Goal: Task Accomplishment & Management: Complete application form

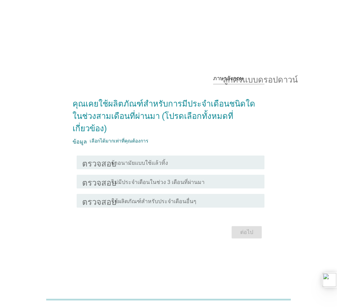
click at [163, 159] on font "ผ้าอนามัยแบบใช้แล้วทิ้ง" at bounding box center [140, 162] width 56 height 7
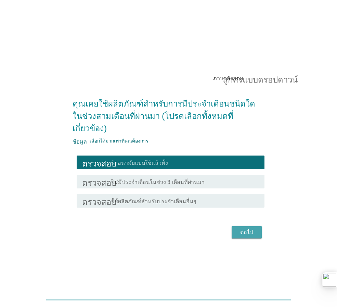
click at [250, 226] on button "ต่อไป" at bounding box center [247, 232] width 30 height 12
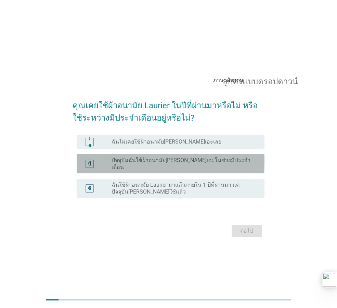
click at [121, 167] on font "ปัจจุบันฉันใช้ผ้าอนามัย[PERSON_NAME]เอะในช่วงมีประจำเดือน" at bounding box center [183, 164] width 142 height 14
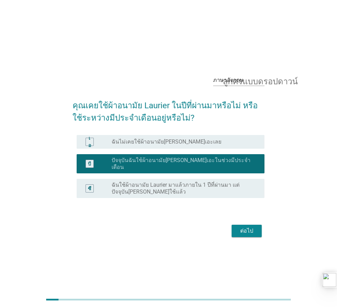
click at [246, 232] on button "ต่อไป" at bounding box center [247, 230] width 30 height 12
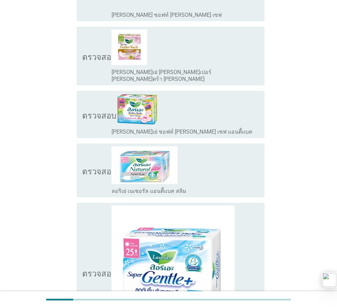
scroll to position [445, 0]
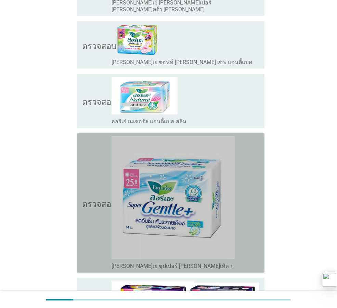
click at [169, 169] on img at bounding box center [173, 197] width 123 height 123
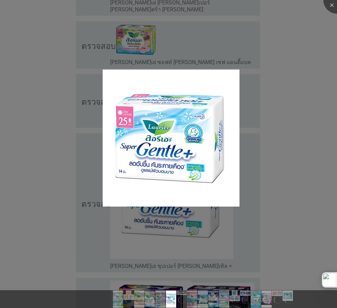
scroll to position [308, 0]
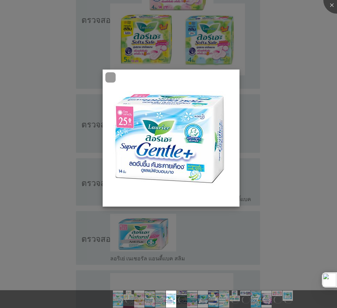
click at [180, 144] on img at bounding box center [171, 137] width 137 height 137
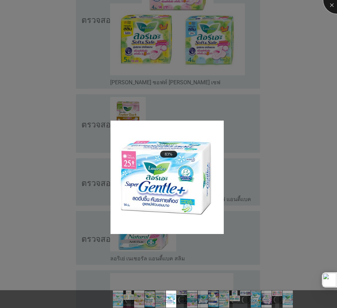
click at [332, 3] on div at bounding box center [336, -1] width 27 height 27
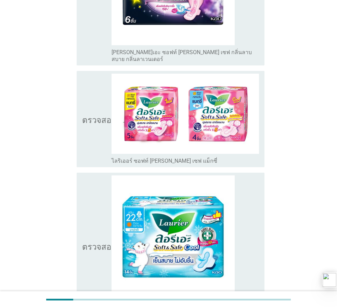
scroll to position [1798, 0]
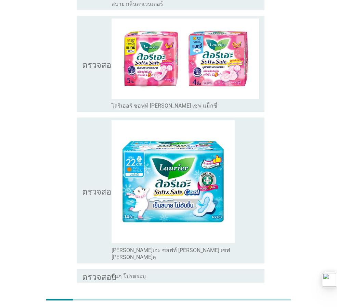
click at [92, 120] on icon "ตรวจสอบ" at bounding box center [99, 190] width 34 height 141
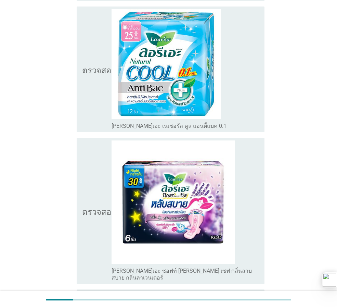
scroll to position [1524, 0]
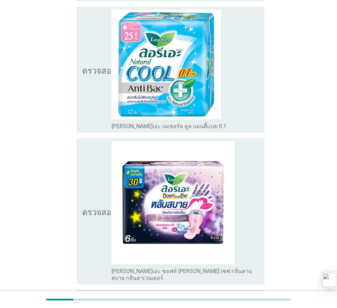
click at [94, 141] on icon "ตรวจสอบ" at bounding box center [99, 211] width 34 height 141
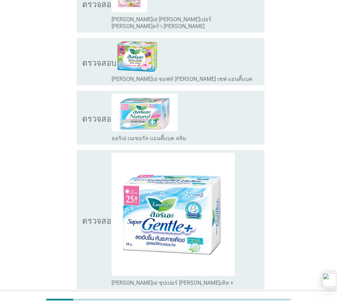
scroll to position [327, 0]
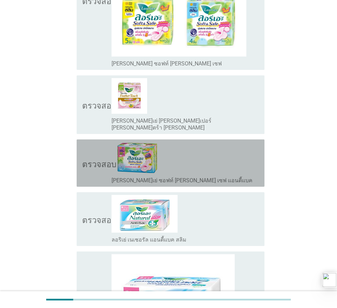
click at [88, 142] on icon "ตรวจสอบ" at bounding box center [99, 163] width 34 height 42
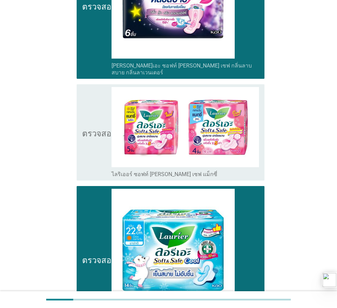
scroll to position [1798, 0]
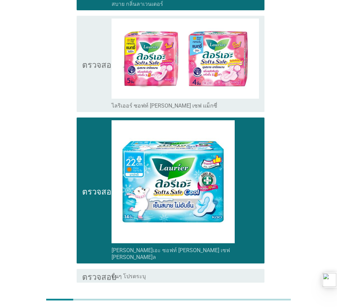
click at [243, 304] on font "ต่อไป" at bounding box center [246, 307] width 13 height 7
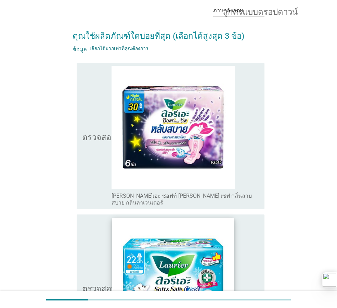
scroll to position [103, 0]
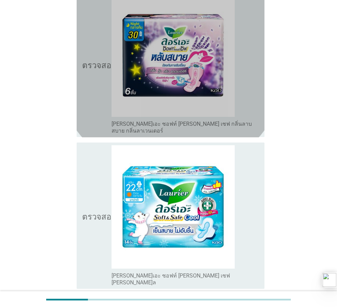
click at [86, 68] on icon "ตรวจสอบ" at bounding box center [99, 64] width 34 height 141
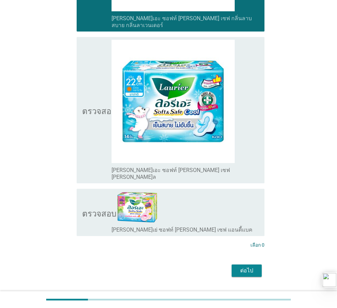
scroll to position [212, 0]
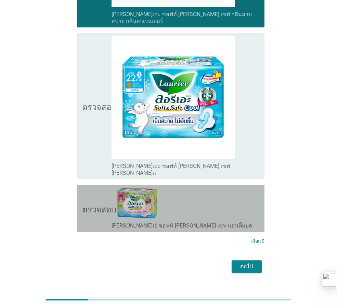
click at [94, 187] on icon "ตรวจสอบ" at bounding box center [99, 208] width 34 height 42
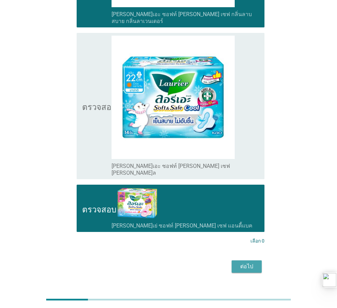
click at [249, 263] on font "ต่อไป" at bounding box center [246, 266] width 13 height 7
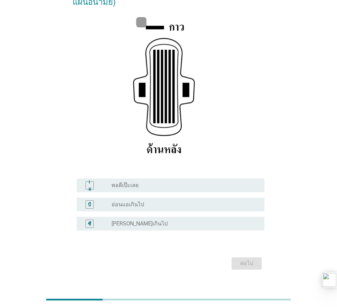
scroll to position [100, 0]
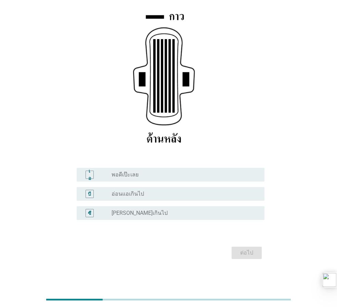
click at [91, 177] on font "เอ" at bounding box center [89, 174] width 3 height 13
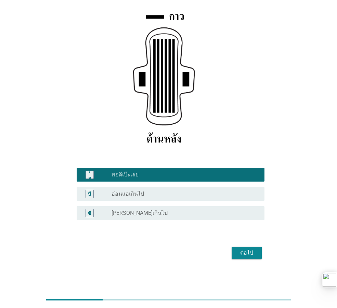
click at [248, 254] on font "ต่อไป" at bounding box center [246, 252] width 13 height 7
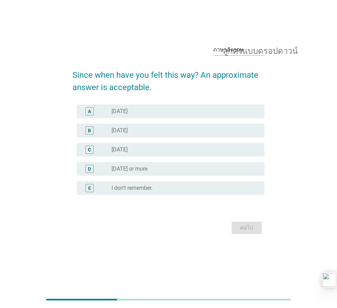
scroll to position [0, 0]
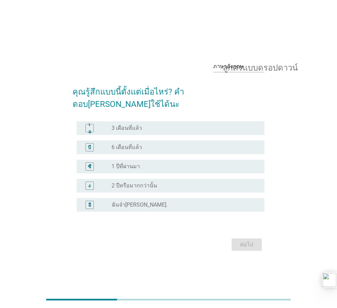
click at [124, 125] on div "ปุ่มวิทยุ[PERSON_NAME]เลือก 3 เดือนที่แล้ว" at bounding box center [185, 128] width 147 height 8
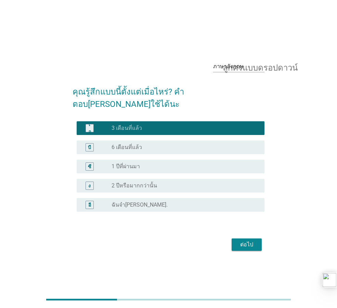
click at [242, 242] on font "ต่อไป" at bounding box center [246, 244] width 13 height 8
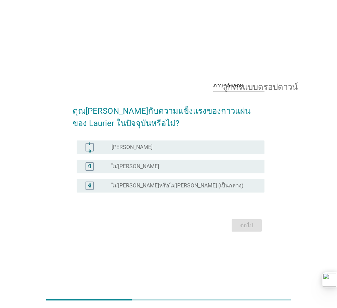
click at [125, 147] on div "ปุ่มวิทยุ[PERSON_NAME]เลือก [PERSON_NAME]" at bounding box center [183, 147] width 142 height 7
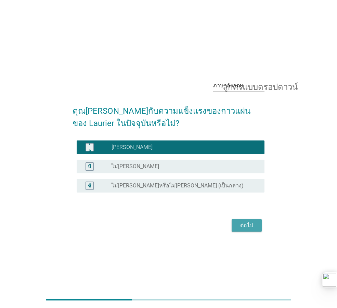
click at [248, 228] on font "ต่อไป" at bounding box center [246, 225] width 13 height 8
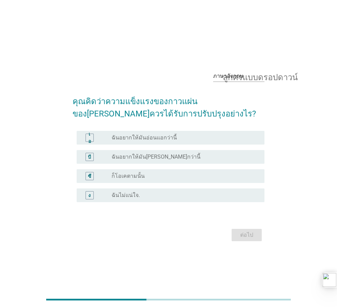
click at [115, 141] on font "ฉันอยากให้มันอ่อนแอกว่านี้" at bounding box center [144, 137] width 65 height 7
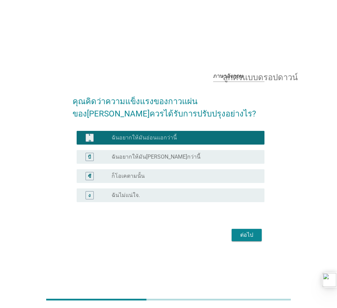
click at [246, 231] on font "ต่อไป" at bounding box center [246, 235] width 13 height 8
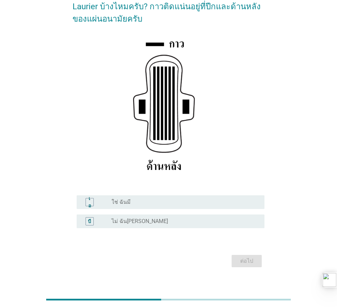
scroll to position [81, 0]
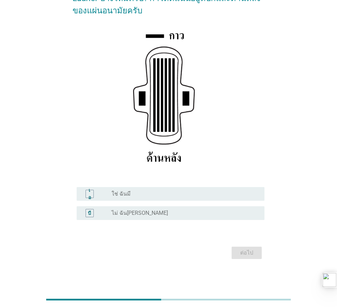
click at [118, 198] on div "เอ ปุ่มวิทยุ[PERSON_NAME]เลือก ใช่ ฉันมี" at bounding box center [171, 194] width 188 height 14
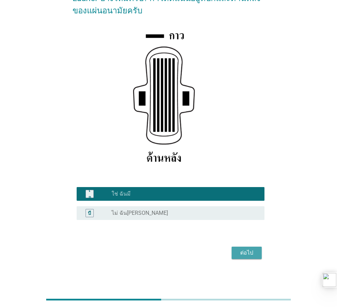
click at [238, 253] on div "ต่อไป" at bounding box center [246, 252] width 19 height 8
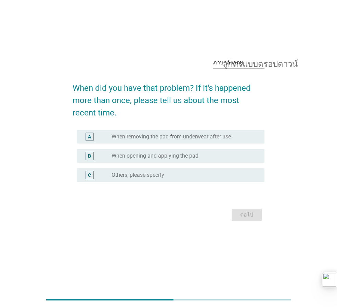
scroll to position [0, 0]
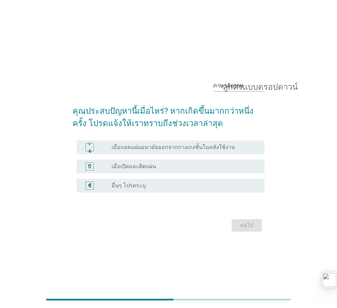
click at [114, 173] on div "บี ปุ่มวิทยุ[PERSON_NAME]เลือก เมื่อเปิดและติดแผ่น" at bounding box center [169, 166] width 192 height 19
click at [112, 167] on font "เมื่อเปิดและติดแผ่น" at bounding box center [134, 166] width 44 height 7
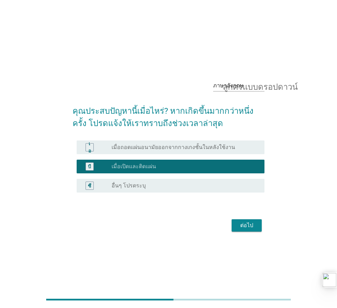
click at [248, 228] on font "ต่อไป" at bounding box center [246, 225] width 13 height 8
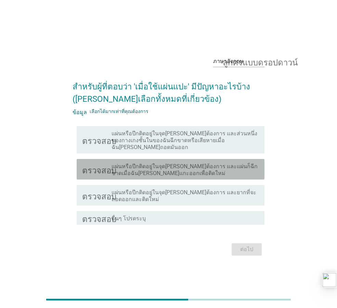
click at [93, 165] on font "ตรวจสอบ" at bounding box center [99, 169] width 34 height 8
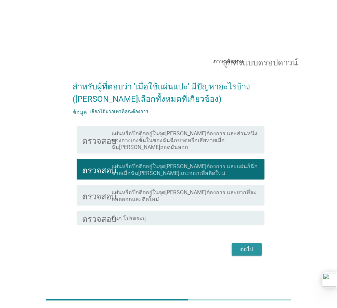
click at [243, 246] on font "ต่อไป" at bounding box center [246, 249] width 13 height 7
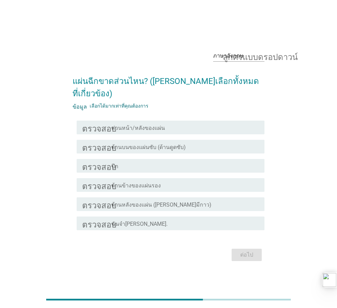
click at [105, 127] on div "ตรวจสอบ โครงร่างกล่องกาเครื่องหมายว่าง ส่วนหน้า/หลังของแผ่น" at bounding box center [171, 127] width 188 height 14
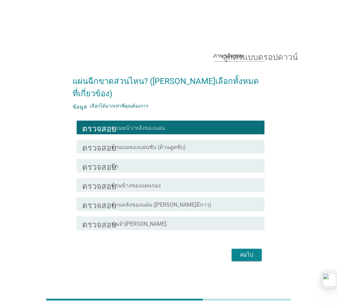
click at [242, 251] on font "ต่อไป" at bounding box center [246, 254] width 13 height 7
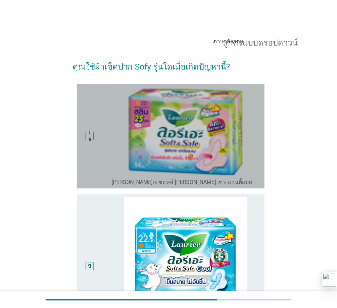
click at [93, 115] on div "เอ" at bounding box center [89, 136] width 15 height 99
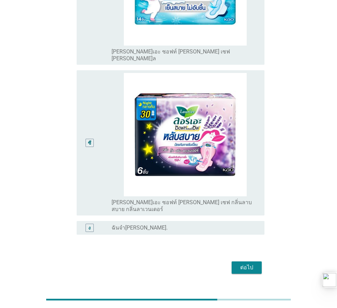
scroll to position [275, 0]
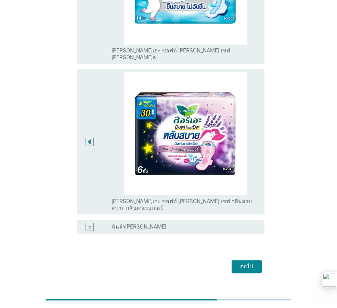
click at [102, 139] on div "ซี" at bounding box center [96, 142] width 29 height 140
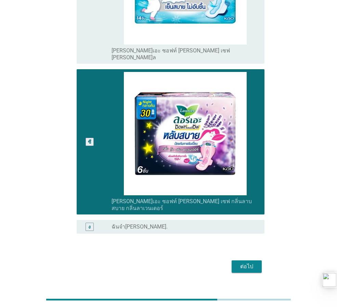
click at [247, 263] on font "ต่อไป" at bounding box center [246, 266] width 13 height 7
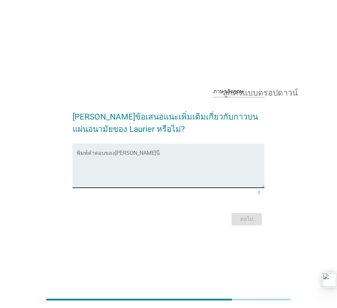
click at [139, 170] on textarea "พิมพ์คำตอบของคุณที่นี่" at bounding box center [171, 170] width 188 height 36
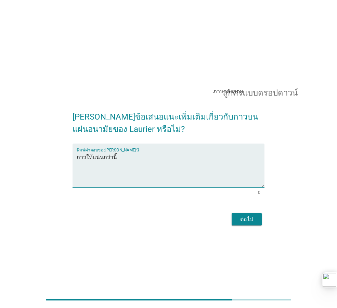
type textarea "กาวให้แน่นกว่านี้"
click at [257, 220] on button "ต่อไป" at bounding box center [247, 219] width 30 height 12
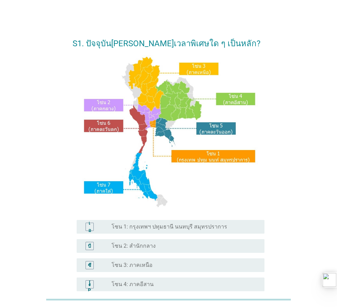
click at [125, 230] on div "ปุ่มวิทยุไม่ได้เลือก โซน 1: กรุงเทพฯ ปทุมธานี นนทบุรี สมุทรปราการ" at bounding box center [185, 226] width 147 height 8
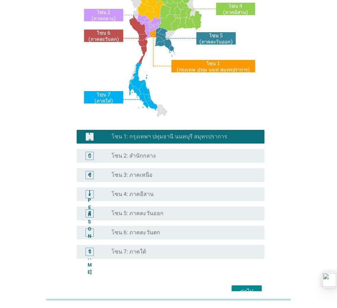
scroll to position [129, 0]
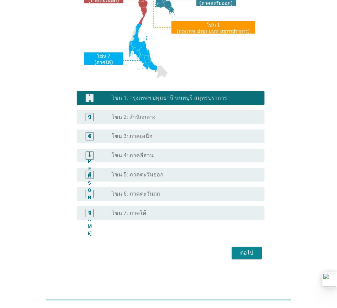
click at [259, 258] on div "ต่อไป" at bounding box center [169, 252] width 192 height 16
click at [258, 256] on button "ต่อไป" at bounding box center [247, 252] width 30 height 12
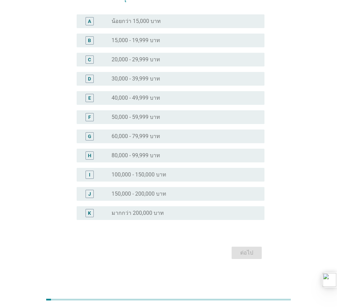
scroll to position [0, 0]
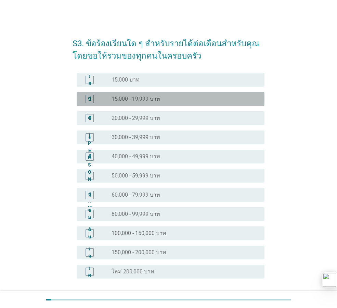
click at [92, 99] on div "บี" at bounding box center [90, 99] width 8 height 8
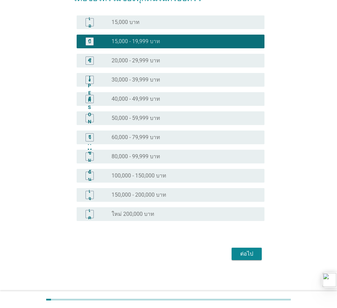
scroll to position [59, 0]
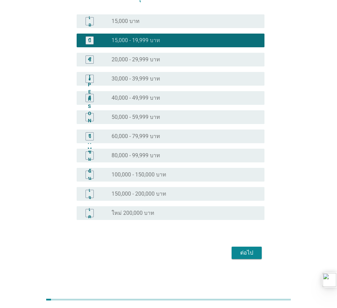
click at [236, 252] on button "ต่อไป" at bounding box center [247, 252] width 30 height 12
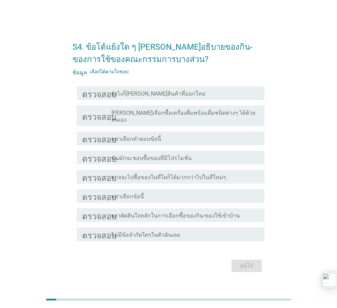
click at [117, 97] on font "ยังไงก็ลองสินค้าที่ออกใหม่" at bounding box center [159, 93] width 94 height 7
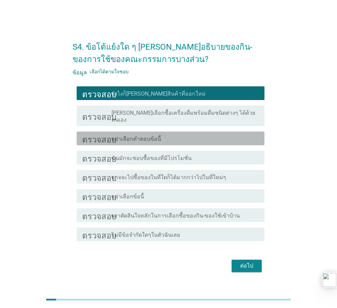
click at [114, 140] on div "ตรวจสอบ โครงร่างกล่องกาเครื่องหมายว่าง อย่าเลือกคำตอบข้อนี้" at bounding box center [171, 138] width 188 height 14
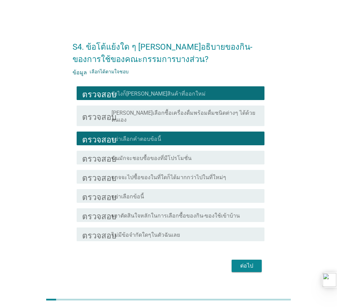
click at [139, 214] on font "ผงาตัดสินใจหลักในการเลือกซื้อของกิน-ของใช้เข้าบ้าน" at bounding box center [176, 215] width 128 height 7
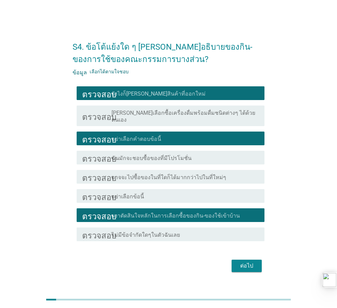
click at [244, 267] on button "ต่อไป" at bounding box center [247, 265] width 30 height 12
